Goal: Information Seeking & Learning: Find specific page/section

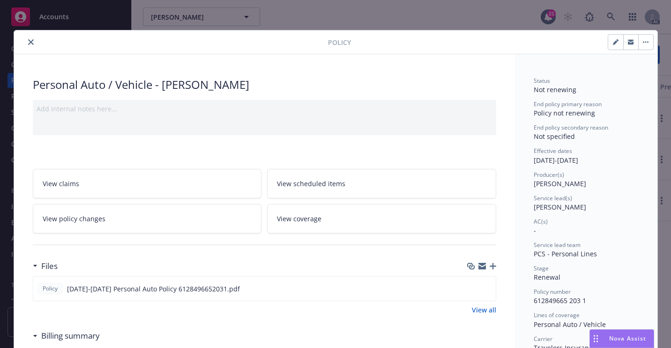
click at [28, 44] on icon "close" at bounding box center [31, 42] width 6 height 6
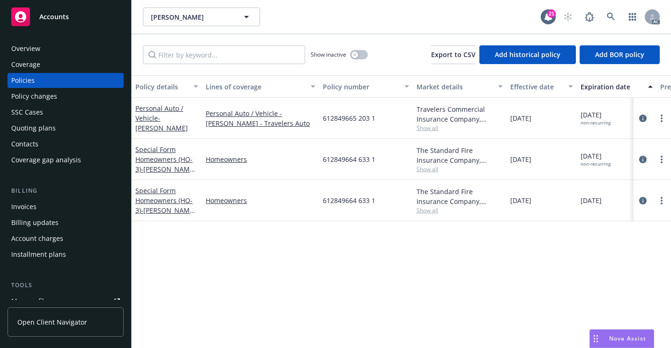
click at [65, 50] on div "Overview" at bounding box center [65, 48] width 109 height 15
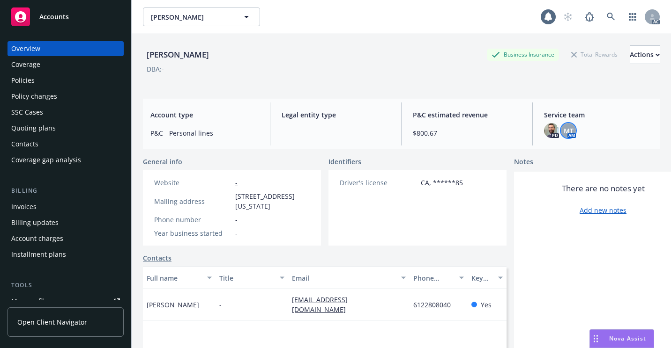
click at [563, 135] on span "MT" at bounding box center [568, 131] width 10 height 10
click at [607, 16] on icon at bounding box center [611, 17] width 8 height 8
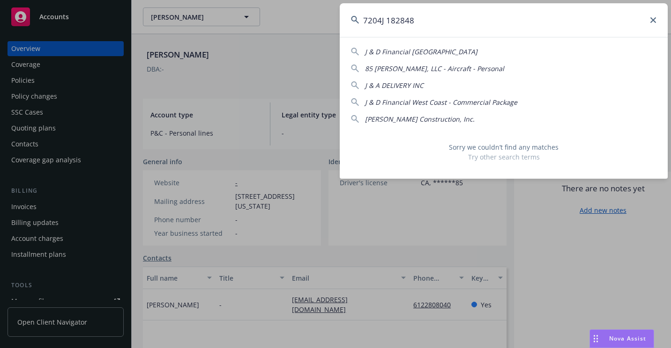
drag, startPoint x: 480, startPoint y: 32, endPoint x: 334, endPoint y: 36, distance: 145.7
click at [335, 36] on div "7204J 182848 J & D Financial West Coast 85 [PERSON_NAME], LLC - Aircraft - Pers…" at bounding box center [335, 174] width 671 height 348
paste input "996242150 203 2"
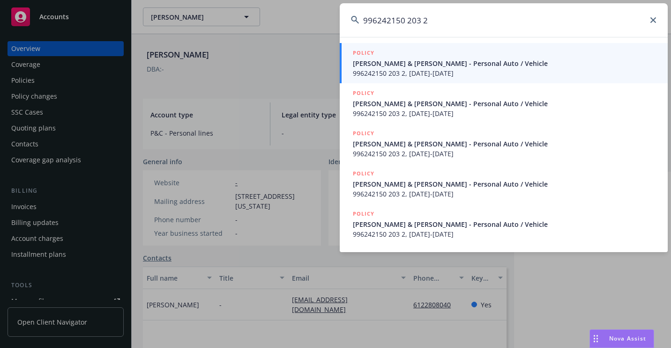
type input "996242150 203 2"
drag, startPoint x: 361, startPoint y: 56, endPoint x: 349, endPoint y: 63, distance: 13.3
click at [361, 55] on h5 "POLICY" at bounding box center [364, 52] width 22 height 9
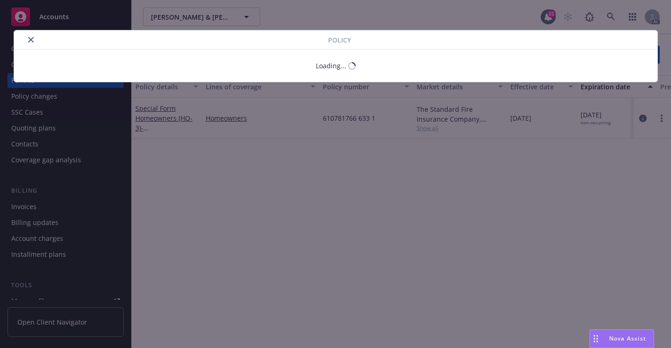
click at [30, 43] on button "close" at bounding box center [30, 39] width 11 height 11
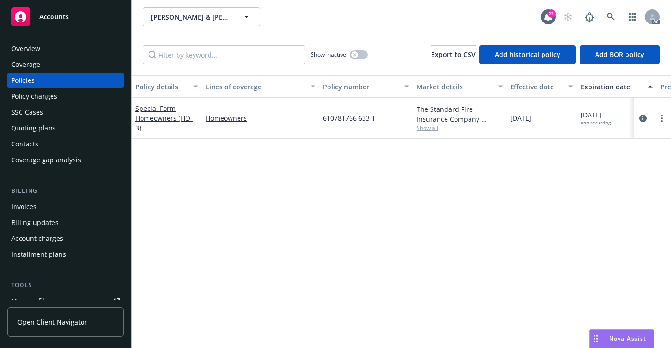
click at [47, 107] on div "SSC Cases" at bounding box center [65, 112] width 109 height 15
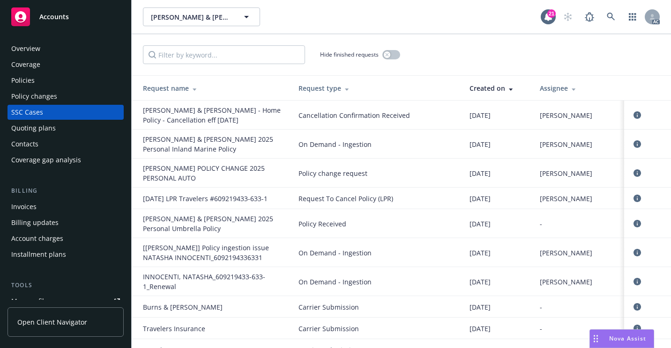
click at [456, 25] on div "[PERSON_NAME] & [PERSON_NAME] [PERSON_NAME] & [PERSON_NAME]" at bounding box center [342, 16] width 398 height 19
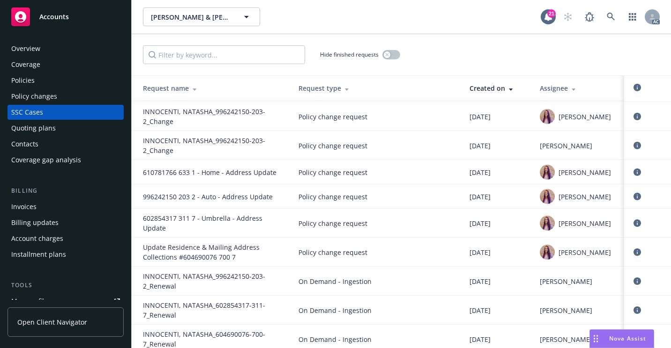
click at [69, 52] on div "Overview" at bounding box center [65, 48] width 109 height 15
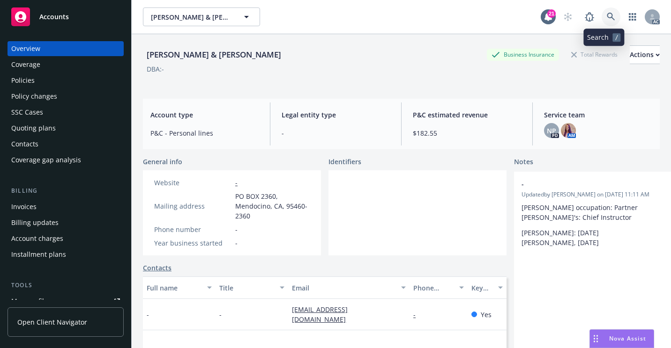
click at [607, 14] on icon at bounding box center [611, 17] width 8 height 8
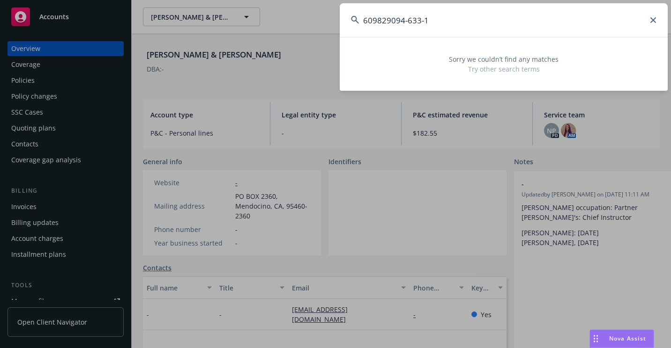
drag, startPoint x: 471, startPoint y: 18, endPoint x: 350, endPoint y: 19, distance: 120.4
click at [350, 19] on input "609829094-633-1" at bounding box center [504, 20] width 328 height 34
paste input "997044802 203 2"
drag, startPoint x: 463, startPoint y: 4, endPoint x: 364, endPoint y: 31, distance: 102.5
click at [365, 26] on input "997044802 203 2" at bounding box center [504, 20] width 328 height 34
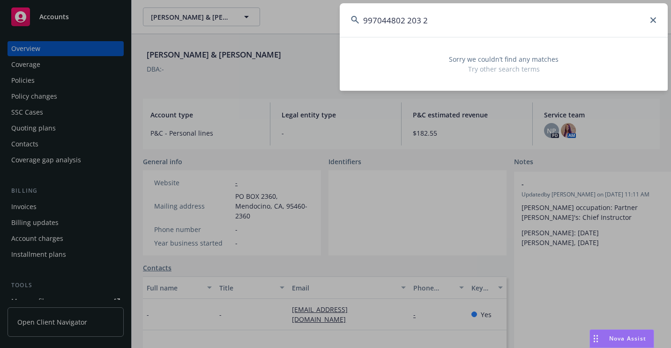
paste input "608583854 203 1"
drag, startPoint x: 341, startPoint y: 38, endPoint x: 332, endPoint y: 39, distance: 8.9
click at [332, 39] on div "608583854 203 1 Sorry we couldn’t find any matches Try other search terms" at bounding box center [335, 174] width 671 height 348
paste input "994695090"
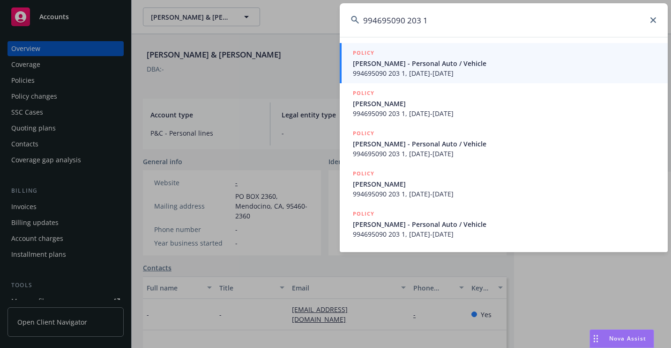
type input "994695090 203 1"
click at [365, 58] on div "POLICY" at bounding box center [505, 53] width 304 height 10
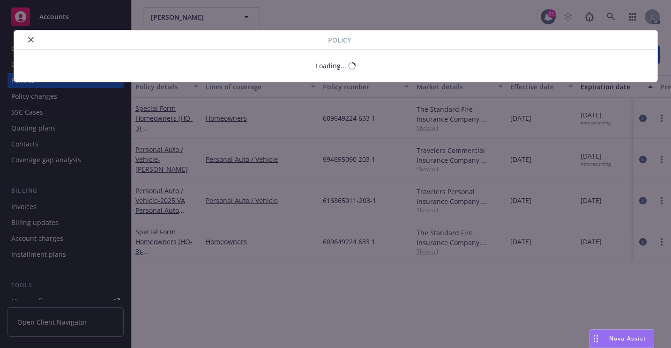
click at [31, 44] on button "close" at bounding box center [30, 39] width 11 height 11
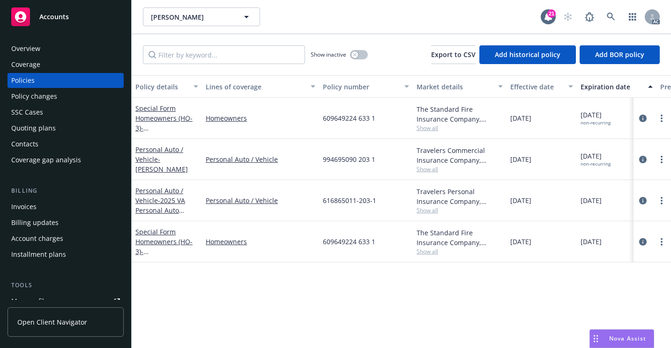
click at [35, 46] on div "Overview" at bounding box center [25, 48] width 29 height 15
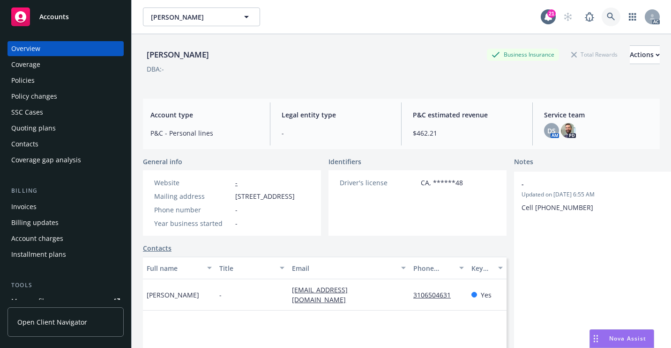
click at [601, 17] on link at bounding box center [610, 16] width 19 height 19
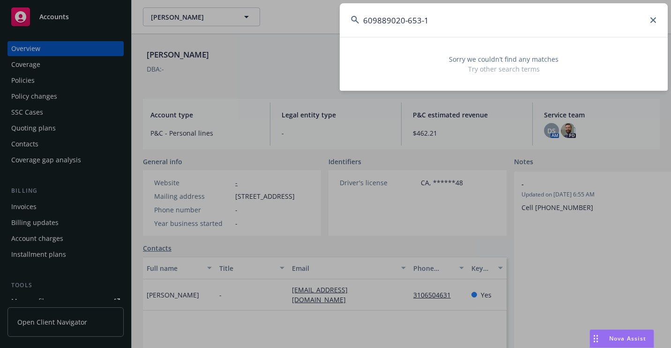
click at [409, 23] on input "609889020-653-1" at bounding box center [504, 20] width 328 height 34
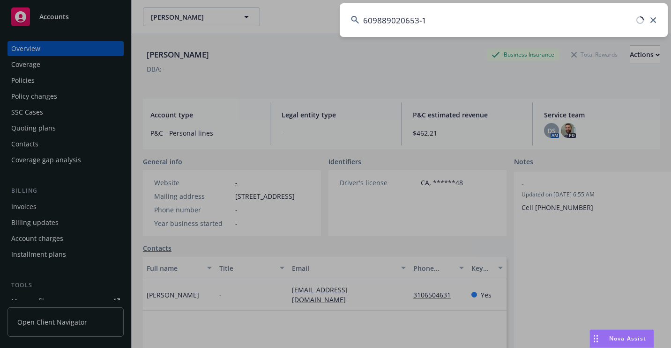
click at [422, 22] on input "609889020653-1" at bounding box center [504, 20] width 328 height 34
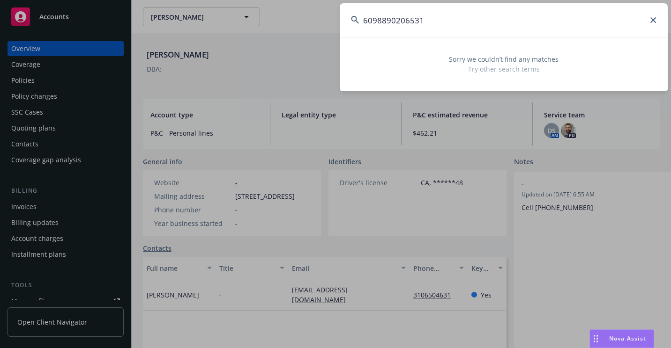
drag, startPoint x: 507, startPoint y: 21, endPoint x: 319, endPoint y: 50, distance: 190.1
click at [319, 51] on div "6098890206531 Sorry we couldn’t find any matches Try other search terms" at bounding box center [335, 174] width 671 height 348
paste input "903245-633-"
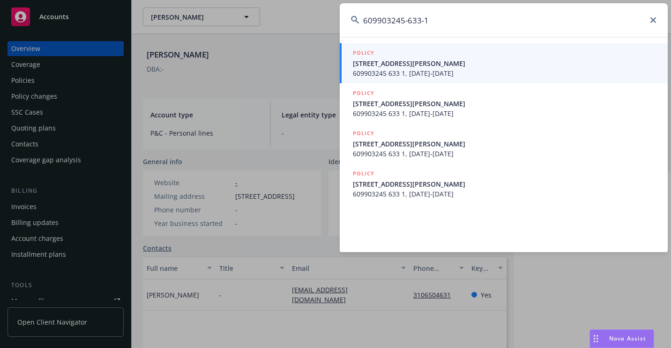
type input "609903245-633-1"
drag, startPoint x: 382, startPoint y: 71, endPoint x: 316, endPoint y: 93, distance: 69.6
click at [382, 71] on span "609903245 633 1, [DATE]-[DATE]" at bounding box center [505, 73] width 304 height 10
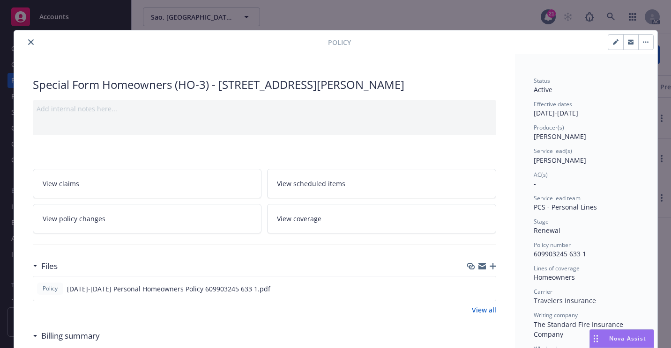
click at [28, 45] on button "close" at bounding box center [30, 42] width 11 height 11
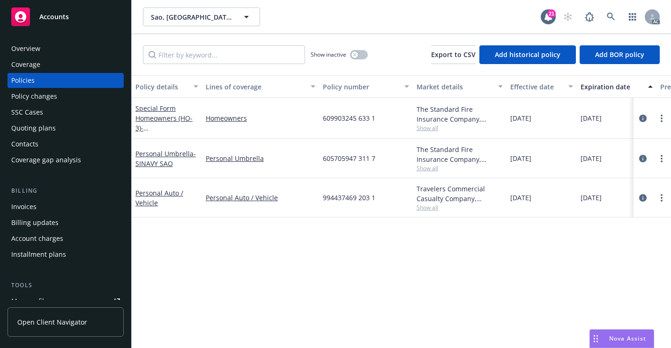
click at [41, 51] on div "Overview" at bounding box center [65, 48] width 109 height 15
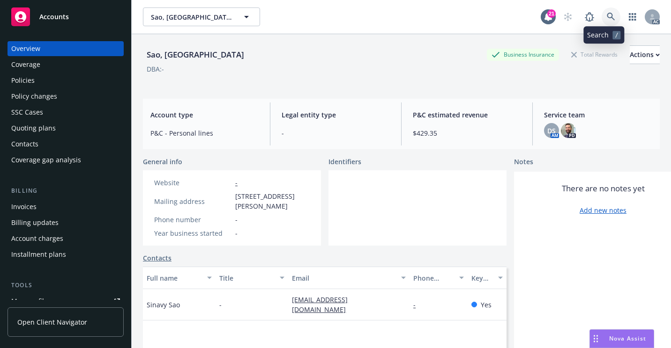
click at [601, 19] on link at bounding box center [610, 16] width 19 height 19
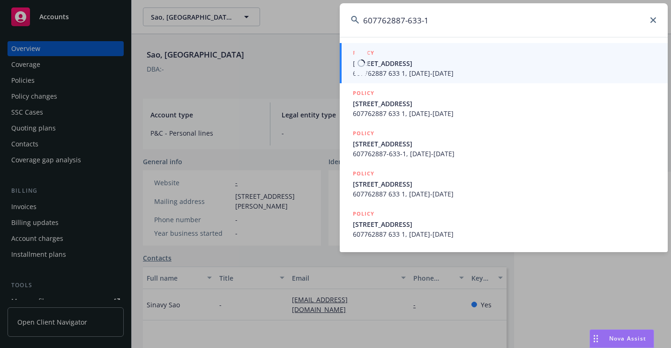
type input "607762887-633-1"
drag, startPoint x: 357, startPoint y: 67, endPoint x: 302, endPoint y: 83, distance: 58.0
click at [357, 67] on div at bounding box center [360, 63] width 11 height 24
click at [393, 64] on span "[STREET_ADDRESS]" at bounding box center [505, 64] width 304 height 10
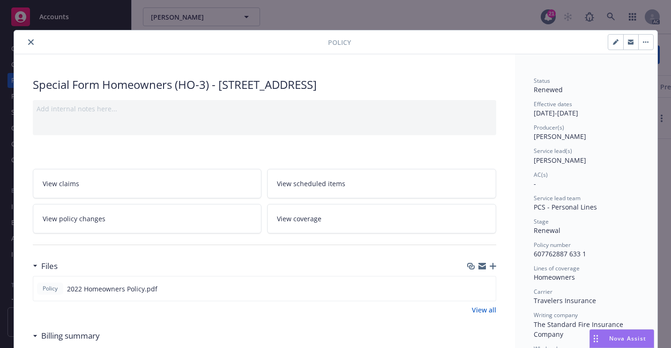
click at [30, 42] on icon "close" at bounding box center [31, 42] width 6 height 6
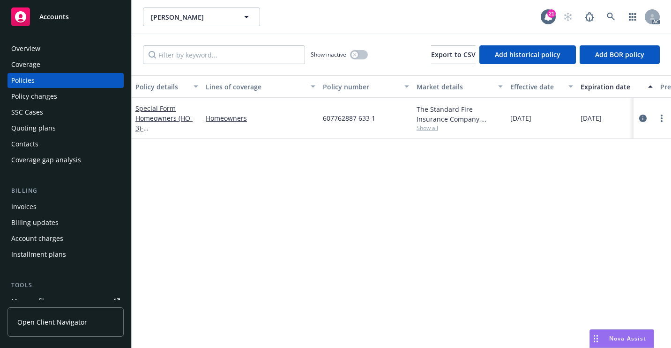
click at [83, 48] on div "Overview" at bounding box center [65, 48] width 109 height 15
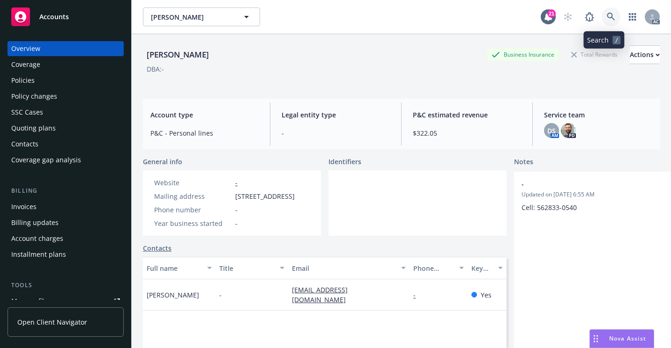
click at [607, 19] on icon at bounding box center [611, 17] width 8 height 8
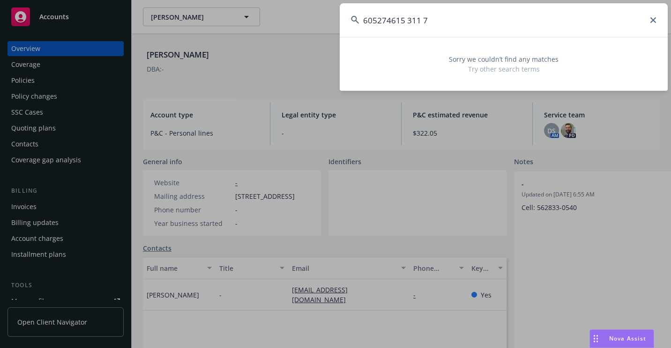
drag, startPoint x: 484, startPoint y: 25, endPoint x: 345, endPoint y: 46, distance: 140.7
click at [345, 46] on div "605274615 311 7 Sorry we couldn’t find any matches Try other search terms" at bounding box center [504, 47] width 328 height 88
paste input "006887311"
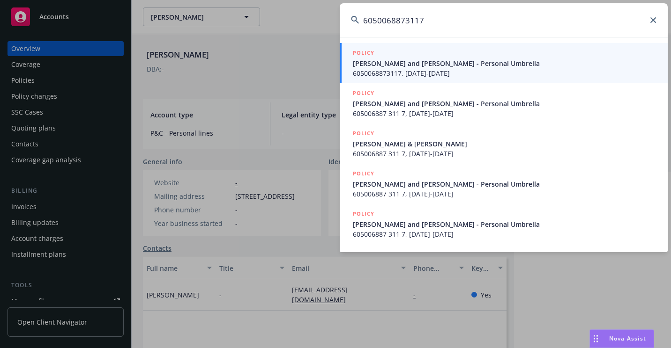
type input "6050068873117"
click at [368, 62] on span "[PERSON_NAME] and [PERSON_NAME] - Personal Umbrella" at bounding box center [505, 64] width 304 height 10
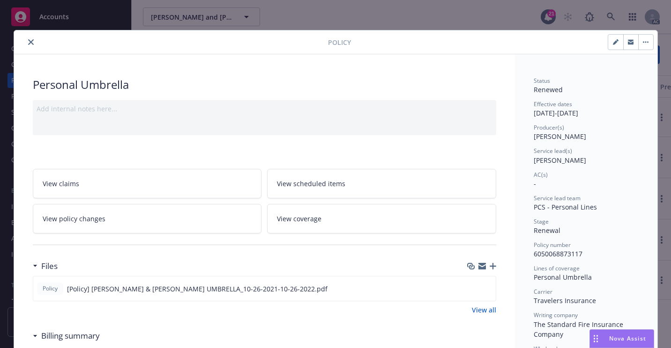
click at [29, 42] on icon "close" at bounding box center [31, 42] width 6 height 6
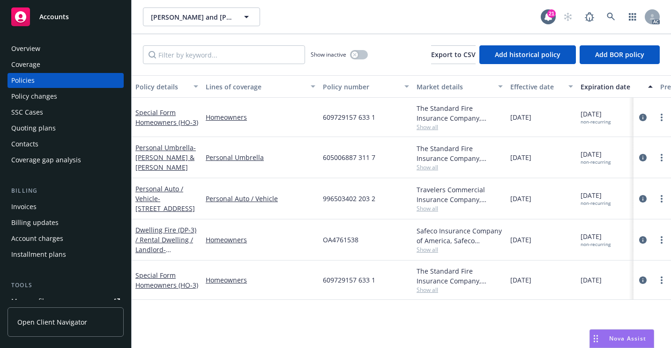
drag, startPoint x: 67, startPoint y: 42, endPoint x: 87, endPoint y: 57, distance: 24.1
click at [68, 43] on div "Overview" at bounding box center [65, 48] width 109 height 15
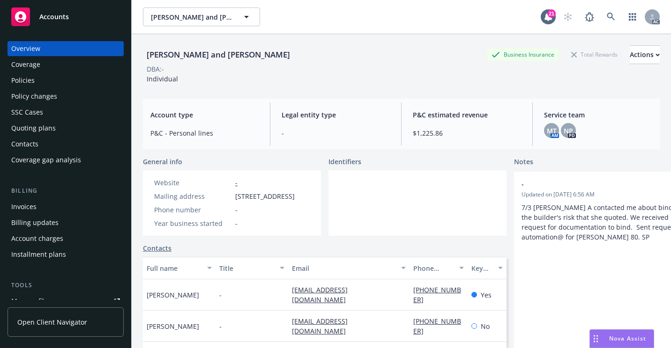
click at [51, 81] on div "Policies" at bounding box center [65, 80] width 109 height 15
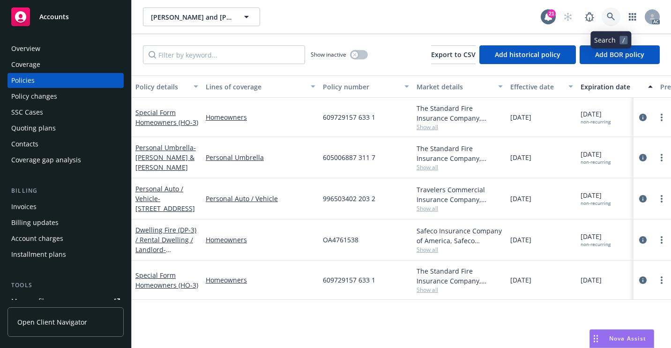
click at [605, 20] on link at bounding box center [610, 16] width 19 height 19
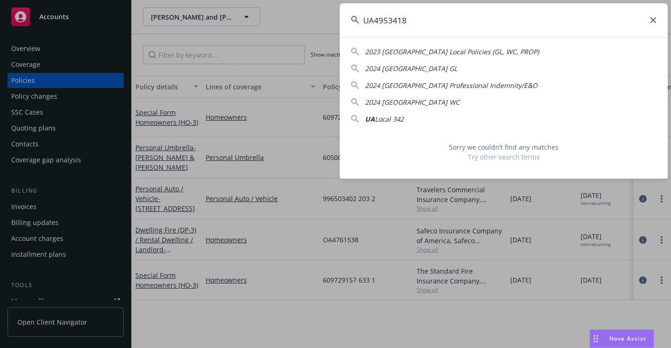
drag, startPoint x: 425, startPoint y: 30, endPoint x: 302, endPoint y: 43, distance: 123.4
click at [302, 43] on div "UA4953418 2023 [GEOGRAPHIC_DATA] Local Policies (GL, WC, PROP) 2024 [GEOGRAPHIC…" at bounding box center [335, 174] width 671 height 348
paste input "A3729922"
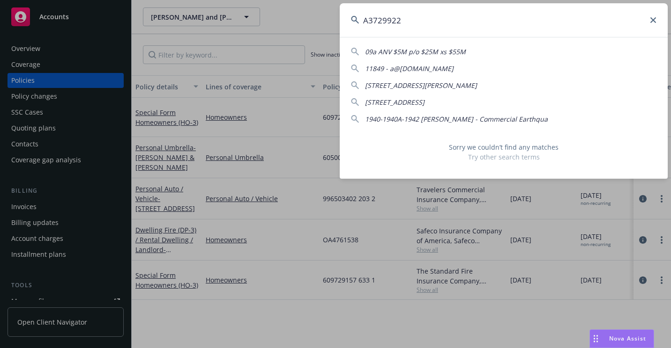
drag, startPoint x: 352, startPoint y: 25, endPoint x: 326, endPoint y: 24, distance: 26.2
click at [326, 25] on div "A3729922 09a ANV $5M p/o $25M xs $55M 11849 - a@[DOMAIN_NAME] [STREET_ADDRESS][…" at bounding box center [335, 174] width 671 height 348
paste input "Y38682829"
drag, startPoint x: 415, startPoint y: 22, endPoint x: 350, endPoint y: 28, distance: 65.3
click at [350, 28] on input "Y38682829" at bounding box center [504, 20] width 328 height 34
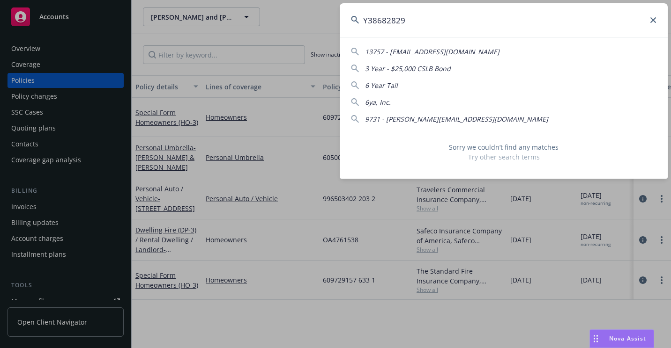
paste input "VSEQ381433"
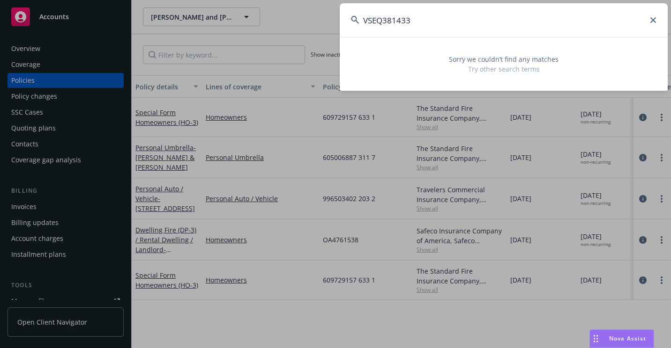
drag, startPoint x: 474, startPoint y: 24, endPoint x: 345, endPoint y: 38, distance: 129.6
click at [342, 39] on div "VSEQ381433 Sorry we couldn’t find any matches Try other search terms" at bounding box center [504, 47] width 328 height 88
paste input "5129J 00522"
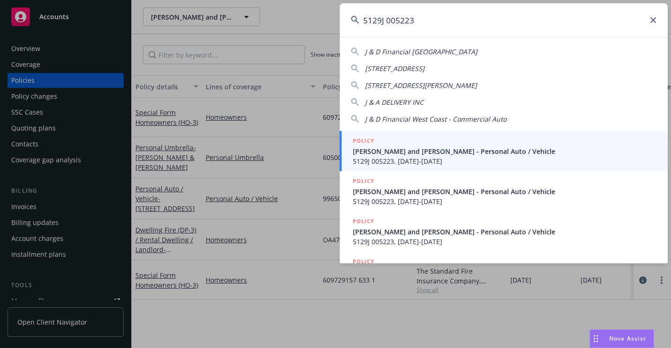
type input "5129J 005223"
click at [408, 148] on span "[PERSON_NAME] and [PERSON_NAME] - Personal Auto / Vehicle" at bounding box center [505, 152] width 304 height 10
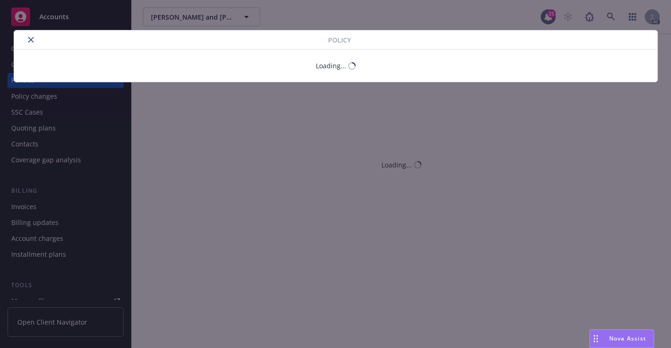
click at [28, 43] on icon "close" at bounding box center [31, 40] width 6 height 6
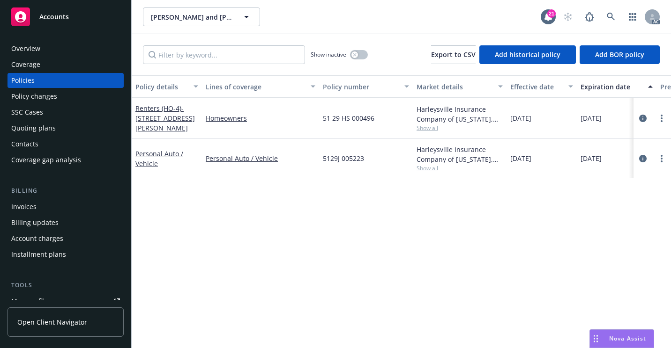
click at [34, 48] on div "Overview" at bounding box center [25, 48] width 29 height 15
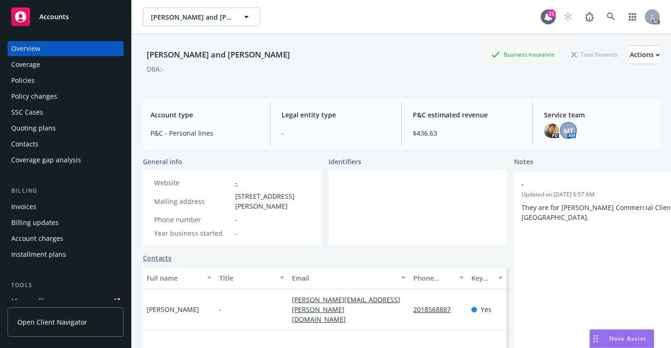
click at [566, 133] on span "MT" at bounding box center [568, 131] width 10 height 10
click at [34, 85] on div "Policies" at bounding box center [22, 80] width 23 height 15
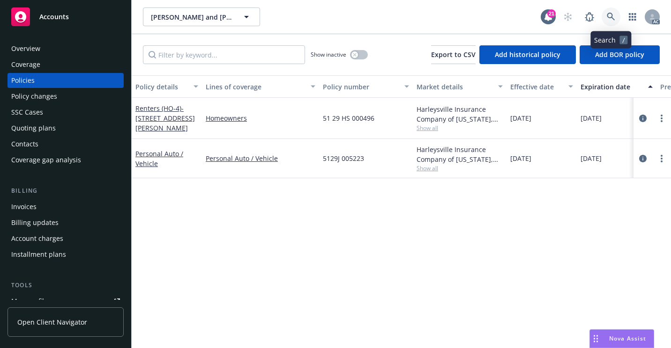
click at [607, 19] on icon at bounding box center [611, 17] width 8 height 8
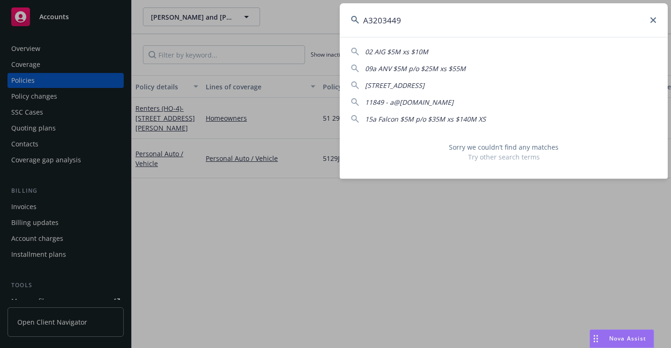
drag, startPoint x: 515, startPoint y: 37, endPoint x: 327, endPoint y: 47, distance: 187.6
click at [327, 47] on div "A3203449 02 AIG $5M xs $10M 09a ANV $5M p/o $25M xs $55M [STREET_ADDRESS] 11849…" at bounding box center [335, 174] width 671 height 348
paste input "7204BT00533"
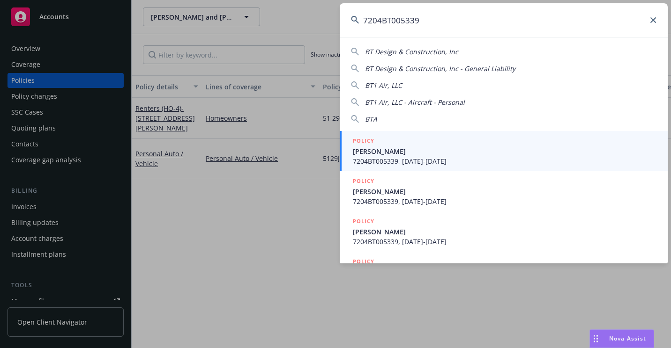
type input "7204BT005339"
drag, startPoint x: 423, startPoint y: 159, endPoint x: 390, endPoint y: 165, distance: 33.9
click at [423, 159] on span "7204BT005339, [DATE]-[DATE]" at bounding box center [505, 161] width 304 height 10
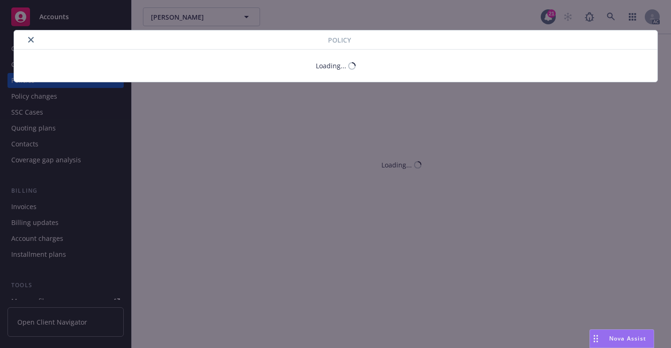
click at [28, 44] on button "close" at bounding box center [30, 39] width 11 height 11
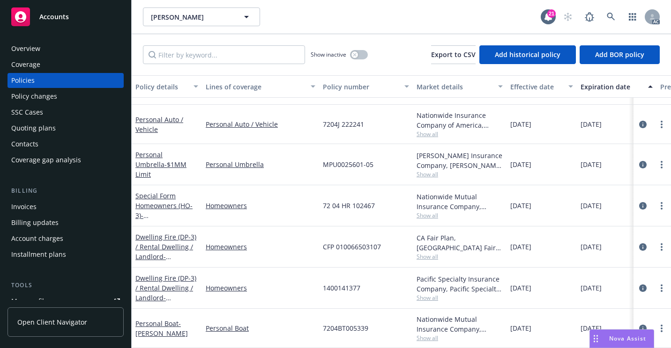
scroll to position [38, 0]
click at [53, 45] on div "Overview" at bounding box center [65, 48] width 109 height 15
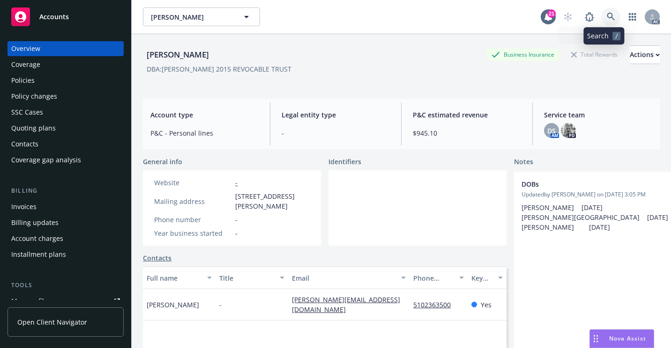
click at [601, 22] on link at bounding box center [610, 16] width 19 height 19
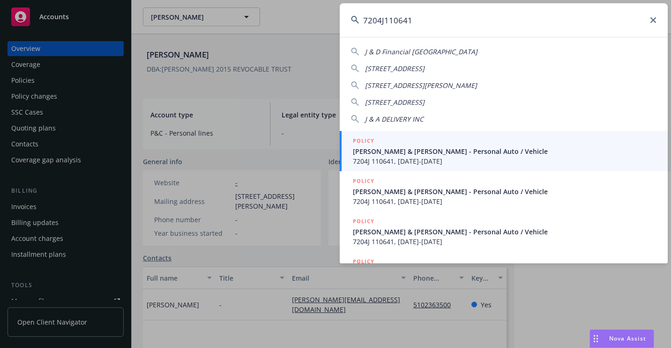
type input "7204J110641"
drag, startPoint x: 395, startPoint y: 153, endPoint x: 370, endPoint y: 156, distance: 25.5
click at [394, 152] on span "[PERSON_NAME] & [PERSON_NAME] - Personal Auto / Vehicle" at bounding box center [505, 152] width 304 height 10
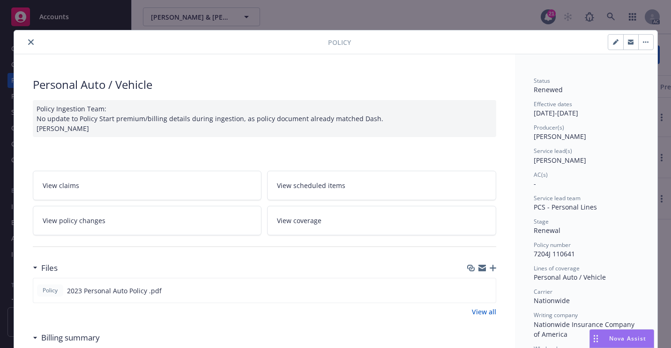
click at [29, 46] on button "close" at bounding box center [30, 42] width 11 height 11
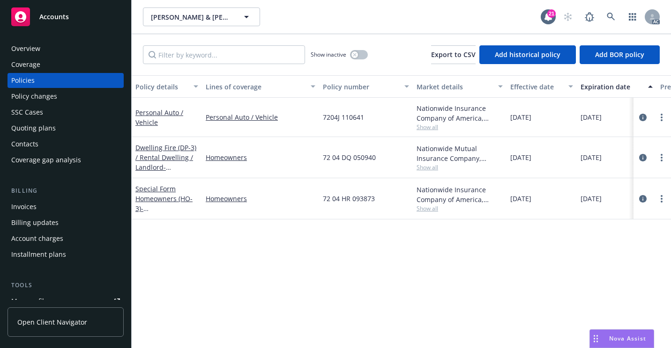
click at [34, 47] on div "Overview" at bounding box center [25, 48] width 29 height 15
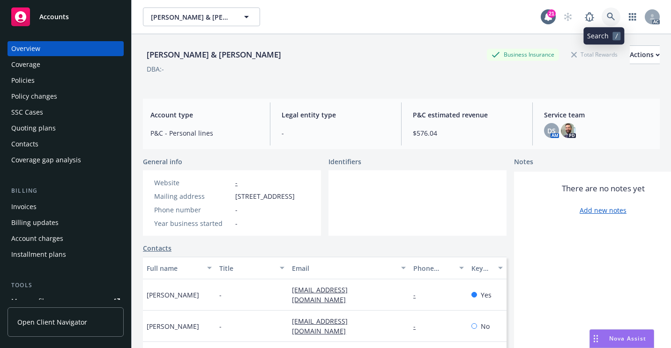
click at [607, 18] on icon at bounding box center [611, 17] width 8 height 8
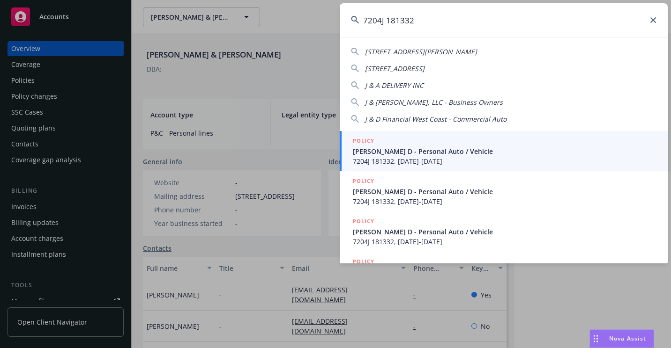
type input "7204J 181332"
drag, startPoint x: 370, startPoint y: 144, endPoint x: 288, endPoint y: 157, distance: 82.6
click at [369, 145] on h5 "POLICY" at bounding box center [364, 140] width 22 height 9
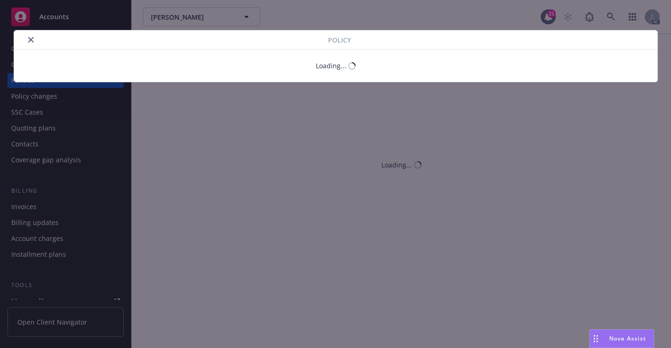
click at [31, 42] on icon "close" at bounding box center [31, 40] width 6 height 6
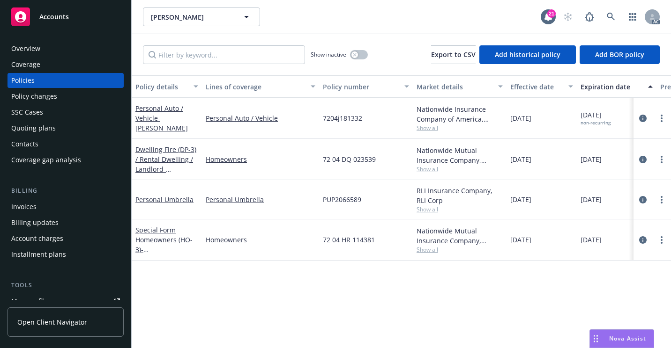
click at [49, 45] on div "Overview" at bounding box center [65, 48] width 109 height 15
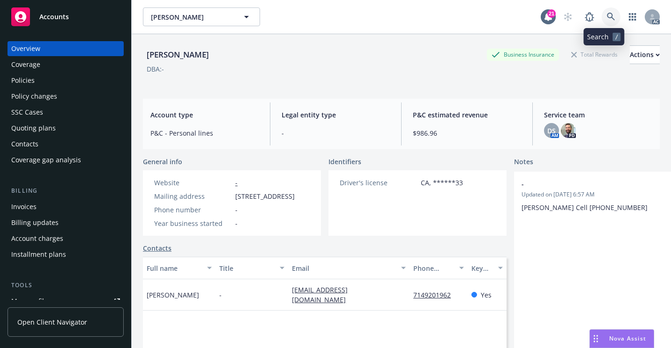
click at [607, 18] on icon at bounding box center [611, 17] width 8 height 8
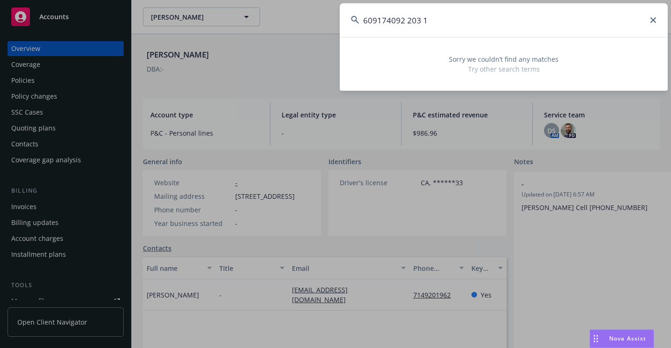
drag, startPoint x: 434, startPoint y: 22, endPoint x: 226, endPoint y: 40, distance: 209.2
click at [225, 41] on div "609174092 203 1 Sorry we couldn’t find any matches Try other search terms" at bounding box center [335, 174] width 671 height 348
paste input "14380034-06"
click at [402, 24] on input "14380034-06" at bounding box center [504, 20] width 328 height 34
type input "1438003406"
